Goal: Task Accomplishment & Management: Manage account settings

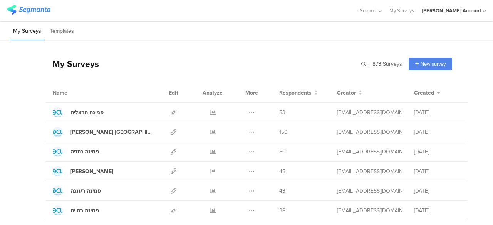
scroll to position [174, 0]
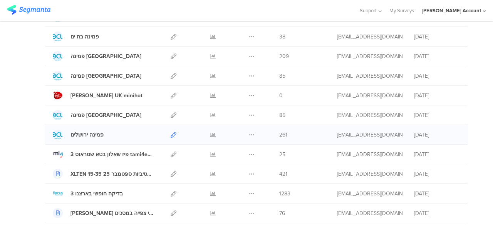
click at [170, 134] on icon at bounding box center [173, 135] width 6 height 6
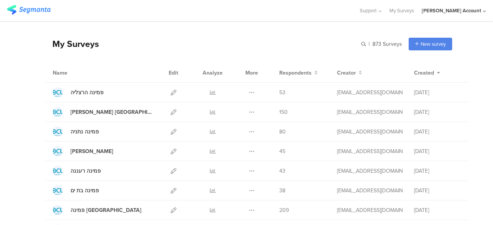
scroll to position [0, 0]
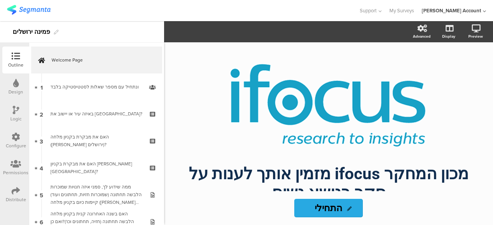
click at [19, 189] on icon at bounding box center [16, 191] width 8 height 8
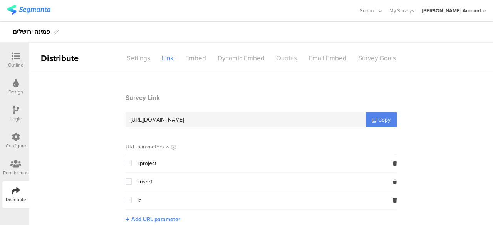
click at [279, 54] on div "Quotas" at bounding box center [286, 58] width 32 height 13
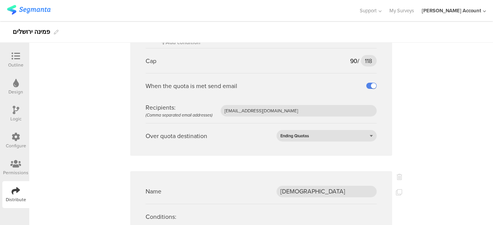
scroll to position [416, 0]
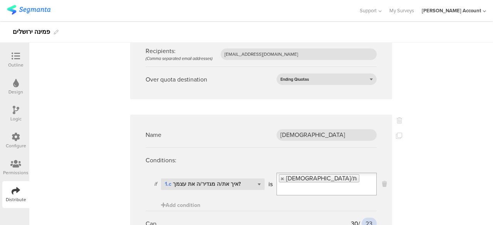
click at [365, 218] on input "23" at bounding box center [368, 224] width 15 height 12
click at [366, 218] on input "35" at bounding box center [368, 224] width 15 height 12
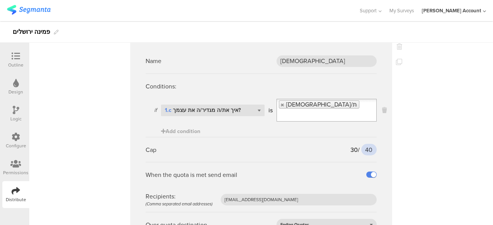
scroll to position [474, 0]
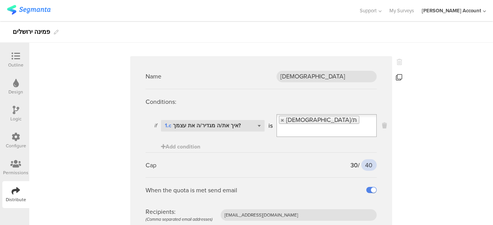
type input "40"
click at [396, 74] on icon at bounding box center [399, 77] width 6 height 6
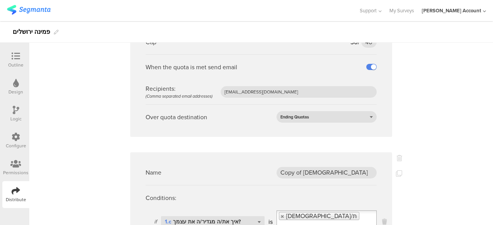
scroll to position [618, 0]
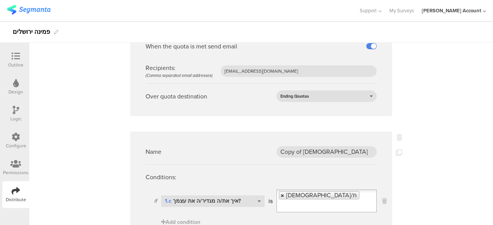
click at [280, 193] on link at bounding box center [282, 195] width 5 height 5
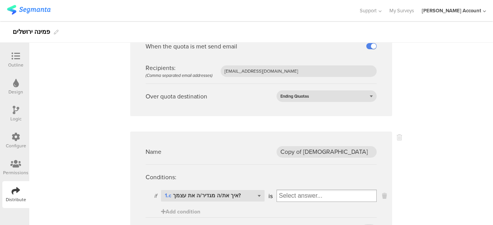
click at [279, 190] on input "Select box" at bounding box center [327, 195] width 100 height 11
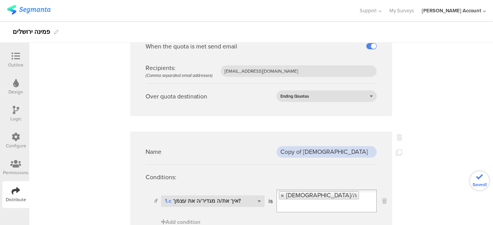
click at [294, 146] on input "Copy of חרדי" at bounding box center [326, 152] width 100 height 12
type input "ג"
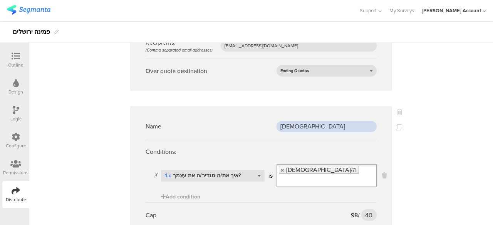
scroll to position [684, 0]
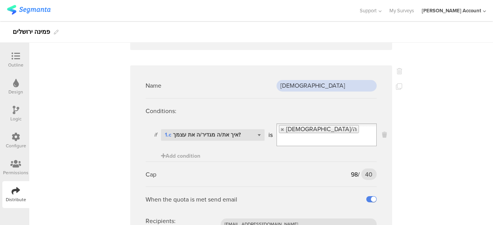
type input "דתיה"
click at [365, 169] on input "40" at bounding box center [368, 175] width 15 height 12
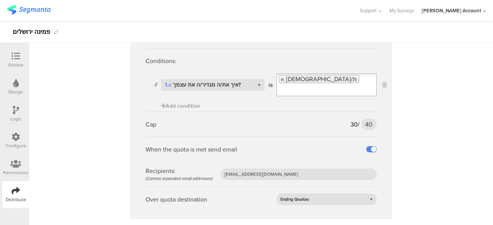
scroll to position [530, 0]
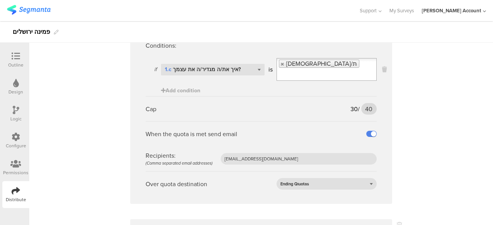
type input "98"
click at [364, 103] on input "40" at bounding box center [368, 109] width 15 height 12
click at [364, 103] on input "45" at bounding box center [368, 109] width 15 height 12
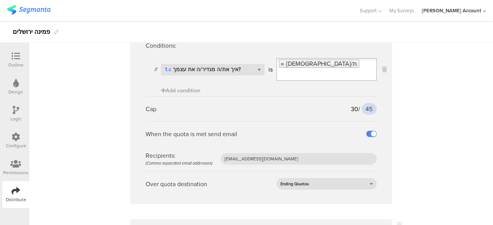
click at [364, 103] on input "45" at bounding box center [368, 109] width 15 height 12
drag, startPoint x: 364, startPoint y: 99, endPoint x: 438, endPoint y: 58, distance: 84.6
click at [438, 58] on div "Name עד 39 Conditions: if Select question... 1.b מה גילך? is 18-20 21-24 25-29 …" at bounding box center [260, 112] width 463 height 1139
click at [367, 103] on input "45" at bounding box center [368, 109] width 15 height 12
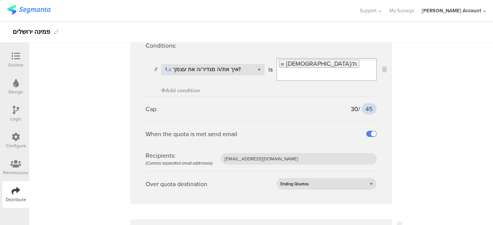
click at [367, 103] on input "45" at bounding box center [368, 109] width 15 height 12
click at [365, 103] on input "95" at bounding box center [368, 109] width 15 height 12
type input "80"
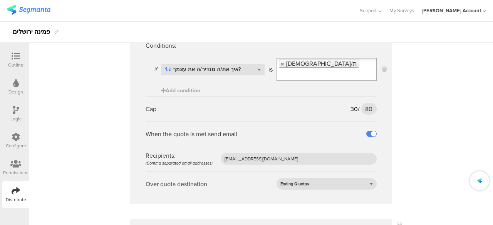
click at [422, 97] on div "Name עד 39 Conditions: if Select question... 1.b מה גילך? is 18-20 21-24 25-29 …" at bounding box center [260, 112] width 463 height 1139
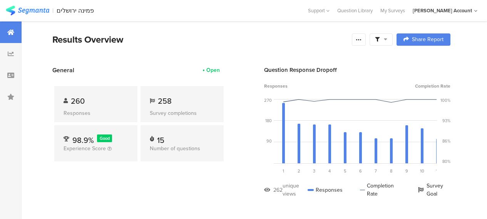
scroll to position [1108, 0]
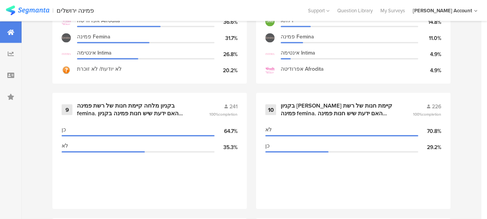
scroll to position [784, 0]
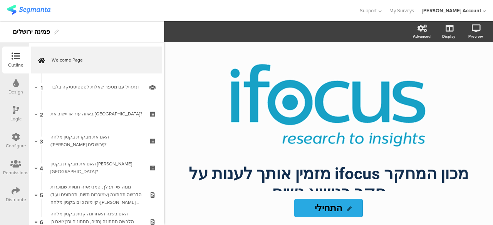
click at [15, 192] on icon at bounding box center [16, 191] width 8 height 8
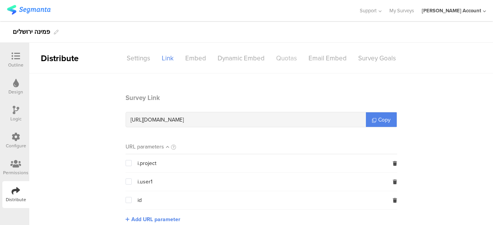
click at [281, 59] on div "Quotas" at bounding box center [286, 58] width 32 height 13
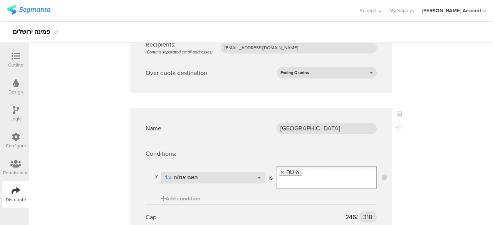
scroll to position [662, 0]
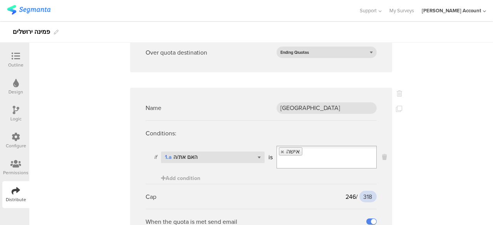
click at [364, 191] on input "318" at bounding box center [367, 197] width 17 height 12
type input "325"
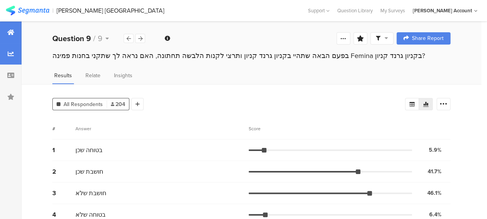
click at [11, 28] on div at bounding box center [11, 33] width 22 height 22
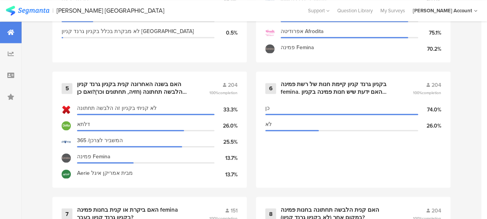
scroll to position [574, 0]
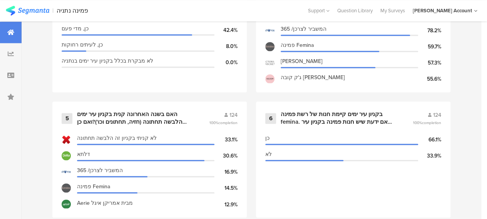
scroll to position [533, 0]
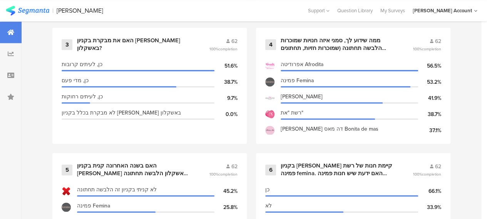
scroll to position [498, 0]
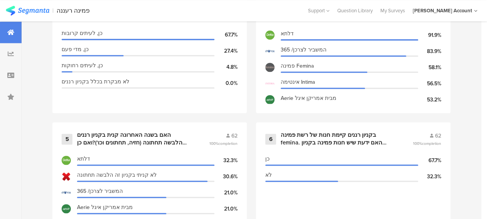
scroll to position [523, 0]
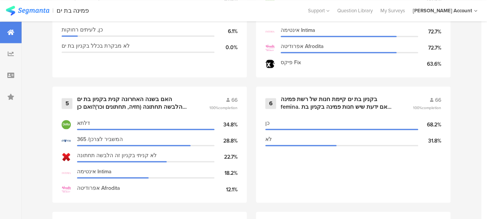
scroll to position [559, 0]
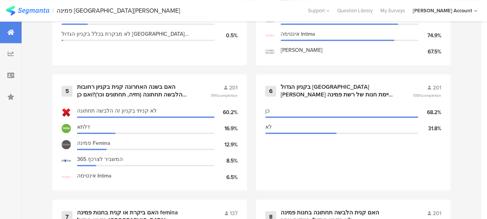
scroll to position [560, 0]
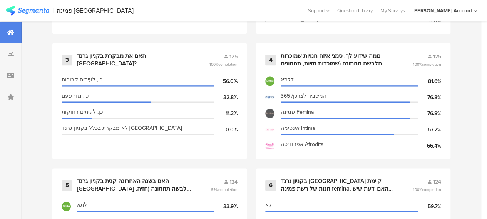
scroll to position [539, 0]
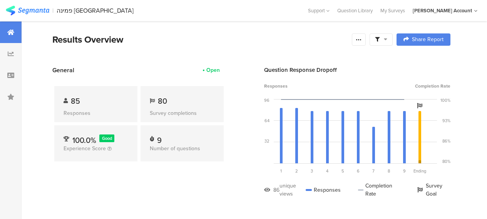
scroll to position [795, 0]
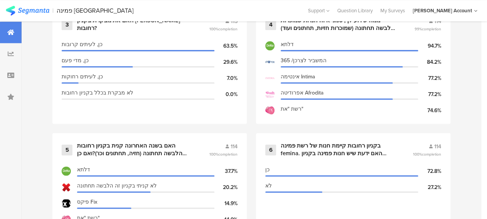
scroll to position [528, 0]
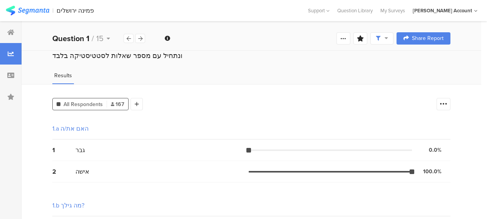
scroll to position [349, 0]
